Goal: Transaction & Acquisition: Purchase product/service

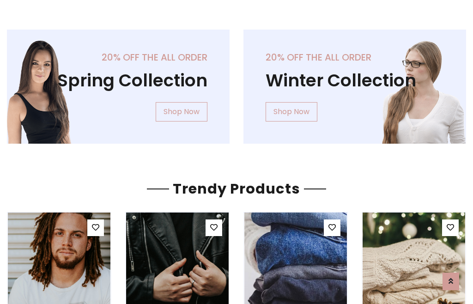
scroll to position [47, 0]
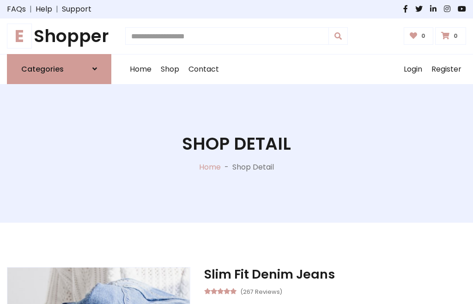
click at [59, 36] on h1 "E Shopper" at bounding box center [59, 36] width 104 height 21
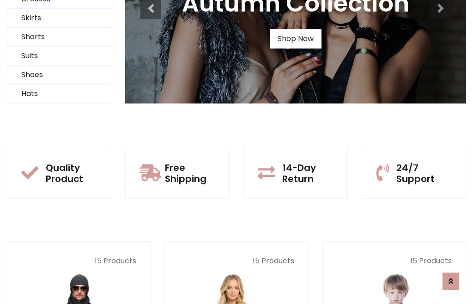
scroll to position [89, 0]
